Goal: Find specific page/section: Find specific page/section

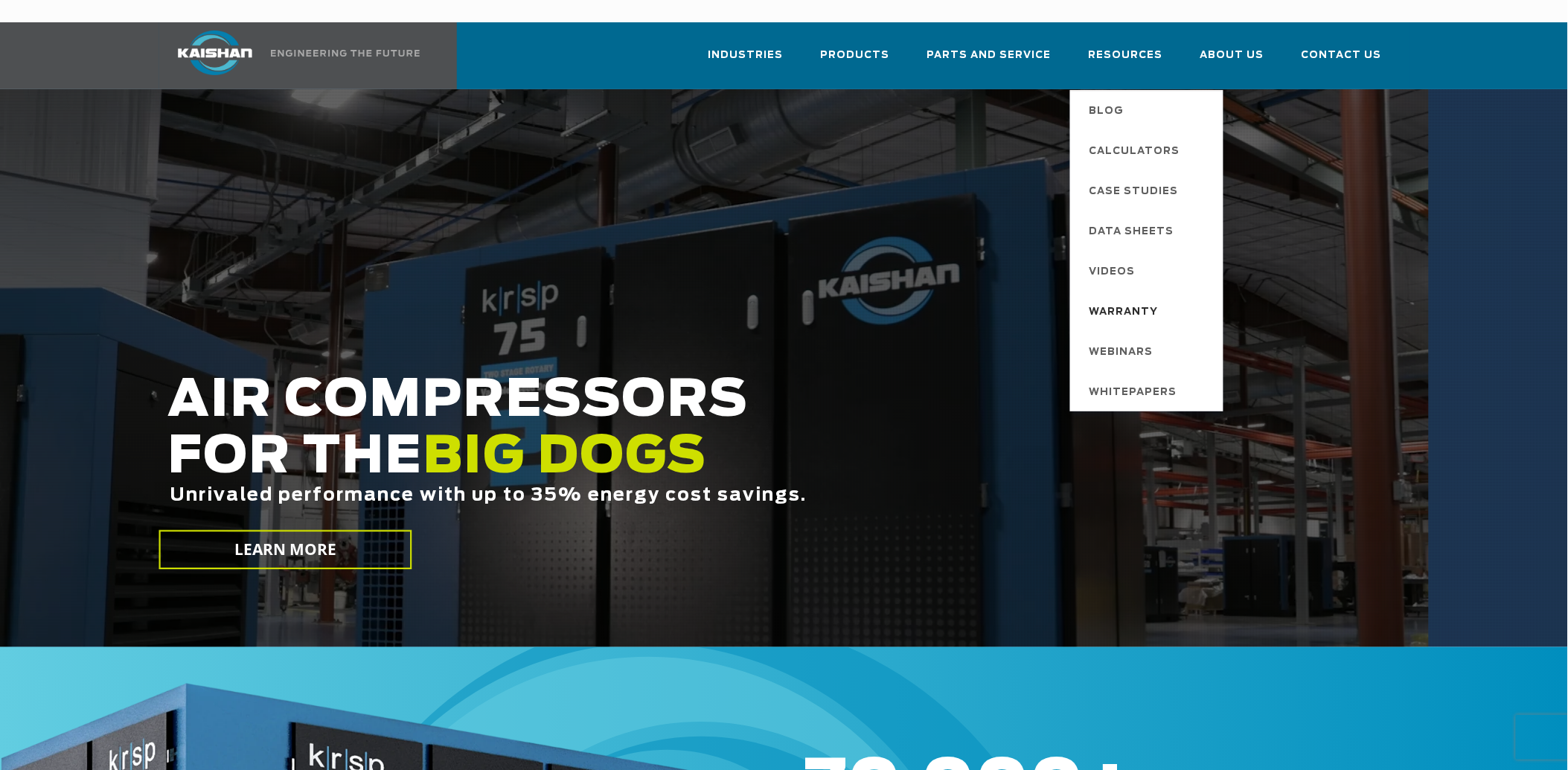
click at [1134, 299] on span "Warranty" at bounding box center [1123, 312] width 69 height 25
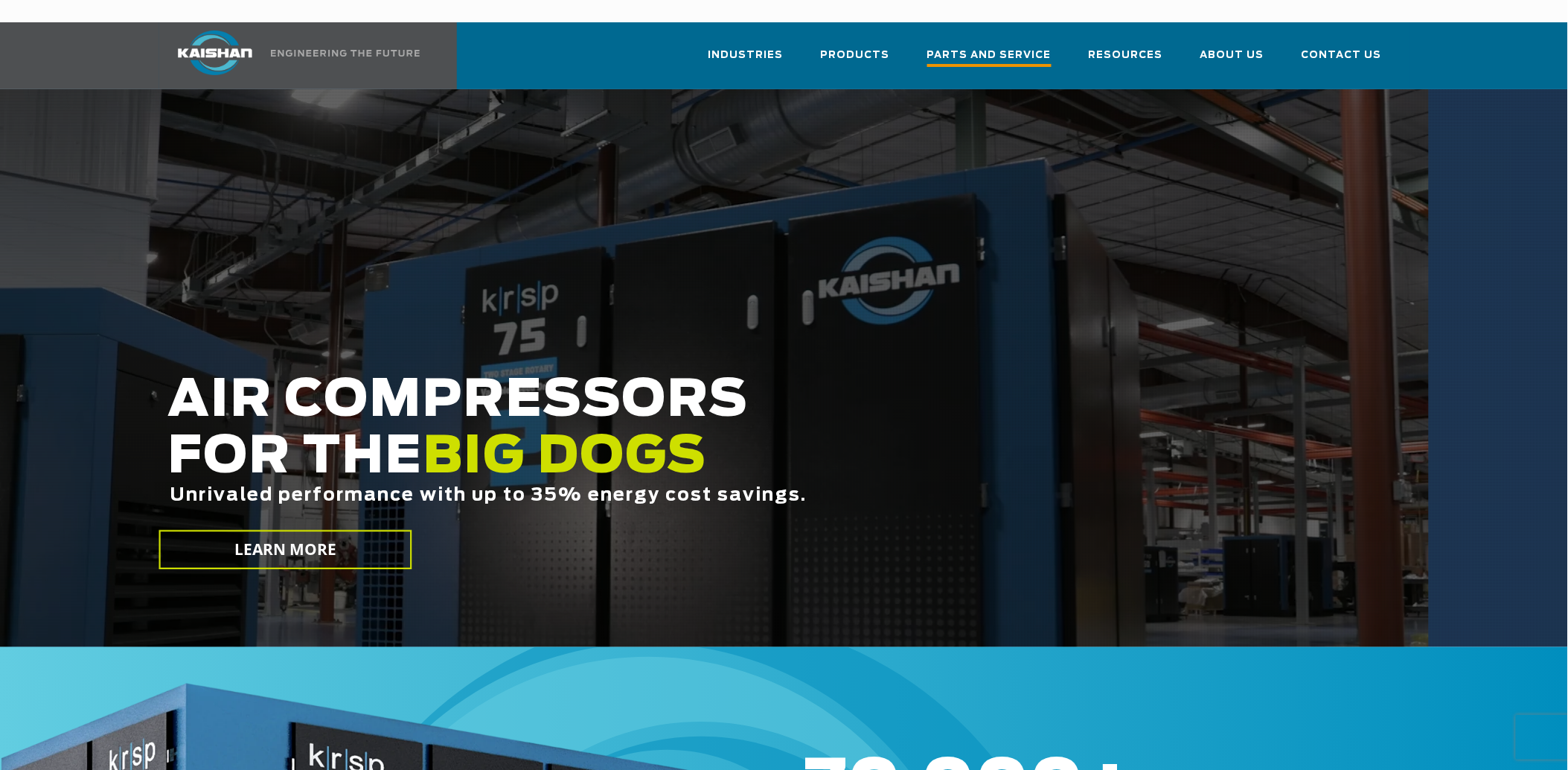
click at [1014, 47] on span "Parts and Service" at bounding box center [989, 57] width 124 height 20
